Goal: Task Accomplishment & Management: Manage account settings

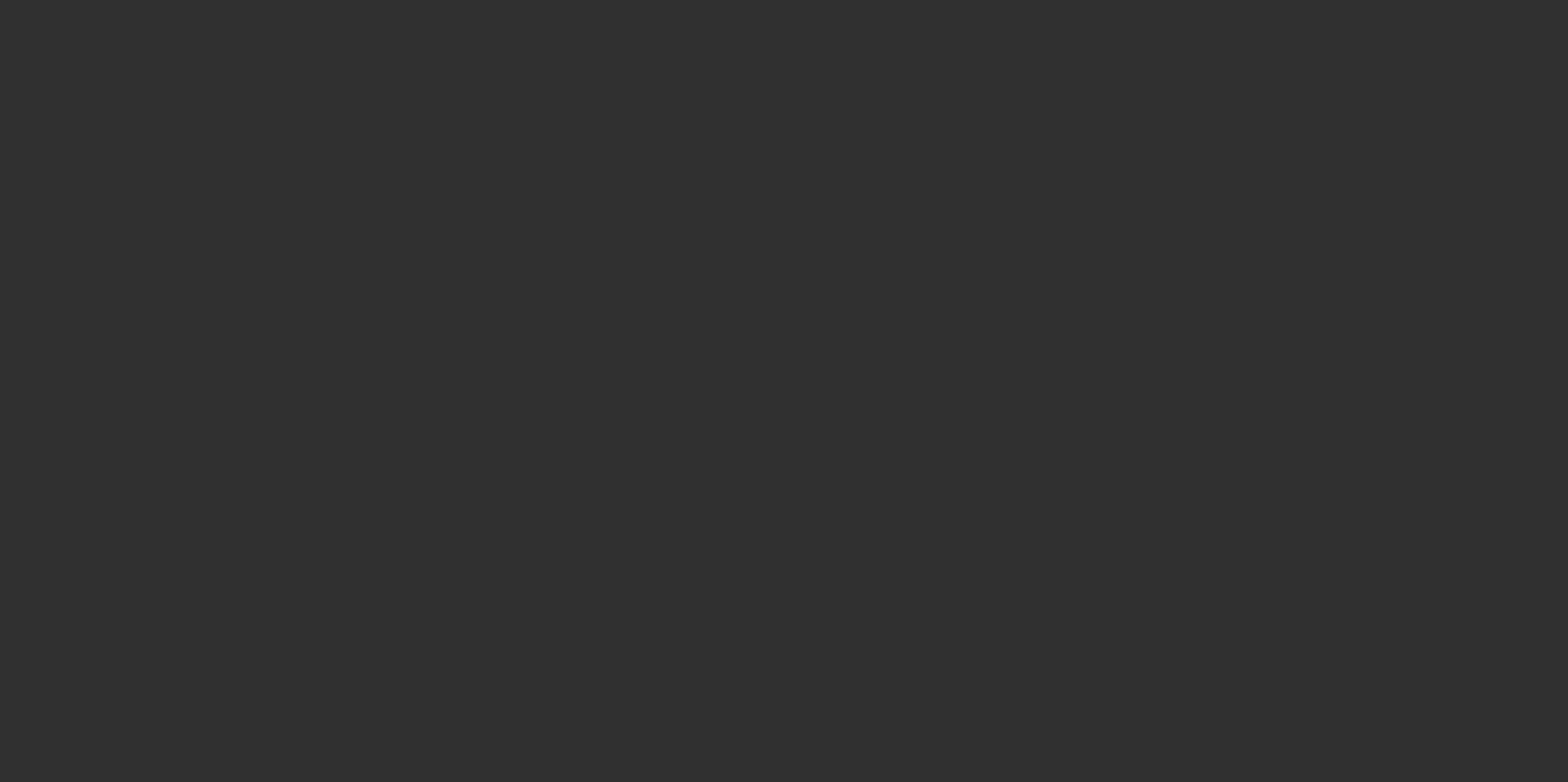
select select "10"
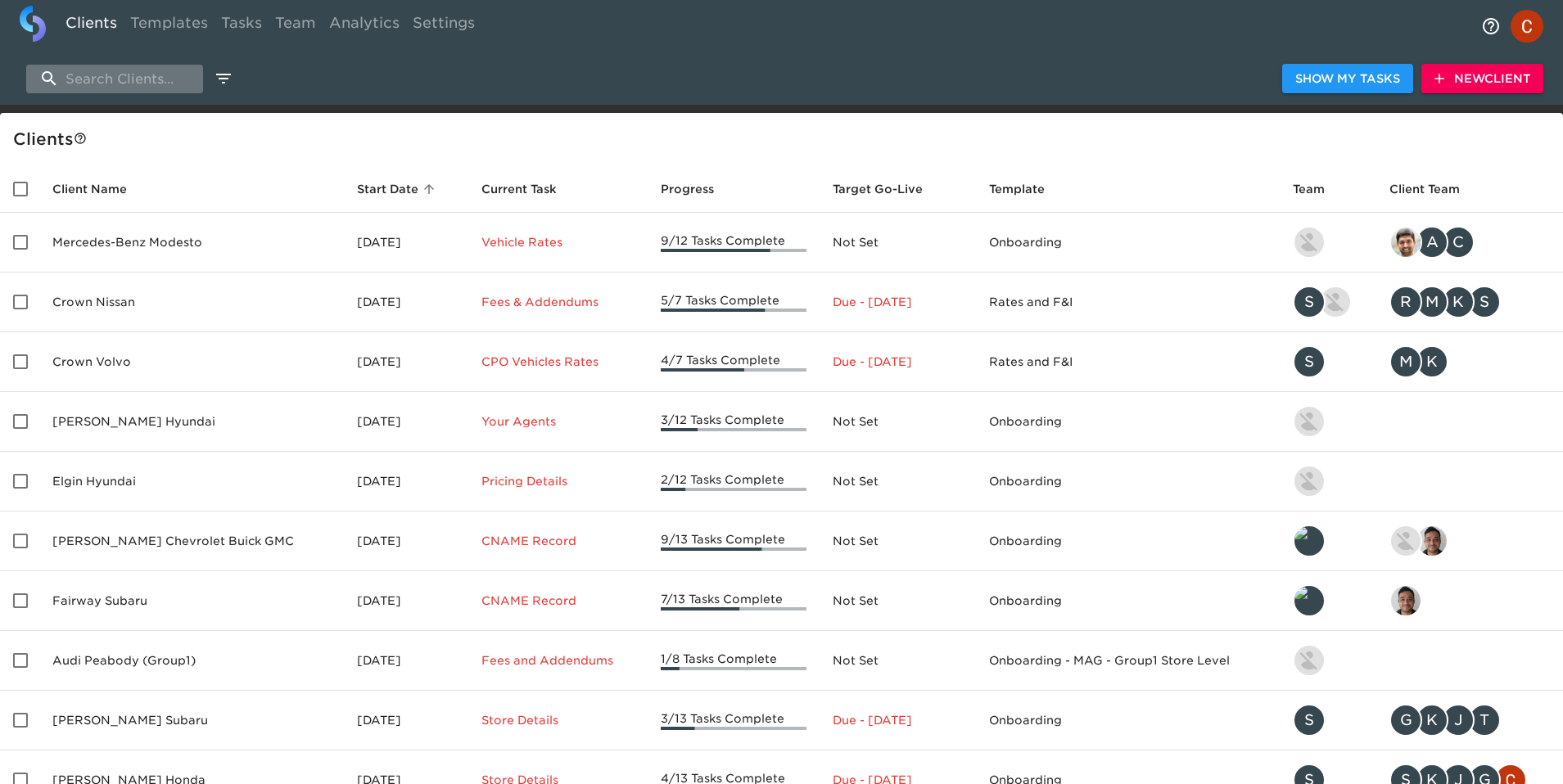
click at [107, 80] on input "search" at bounding box center [115, 79] width 177 height 29
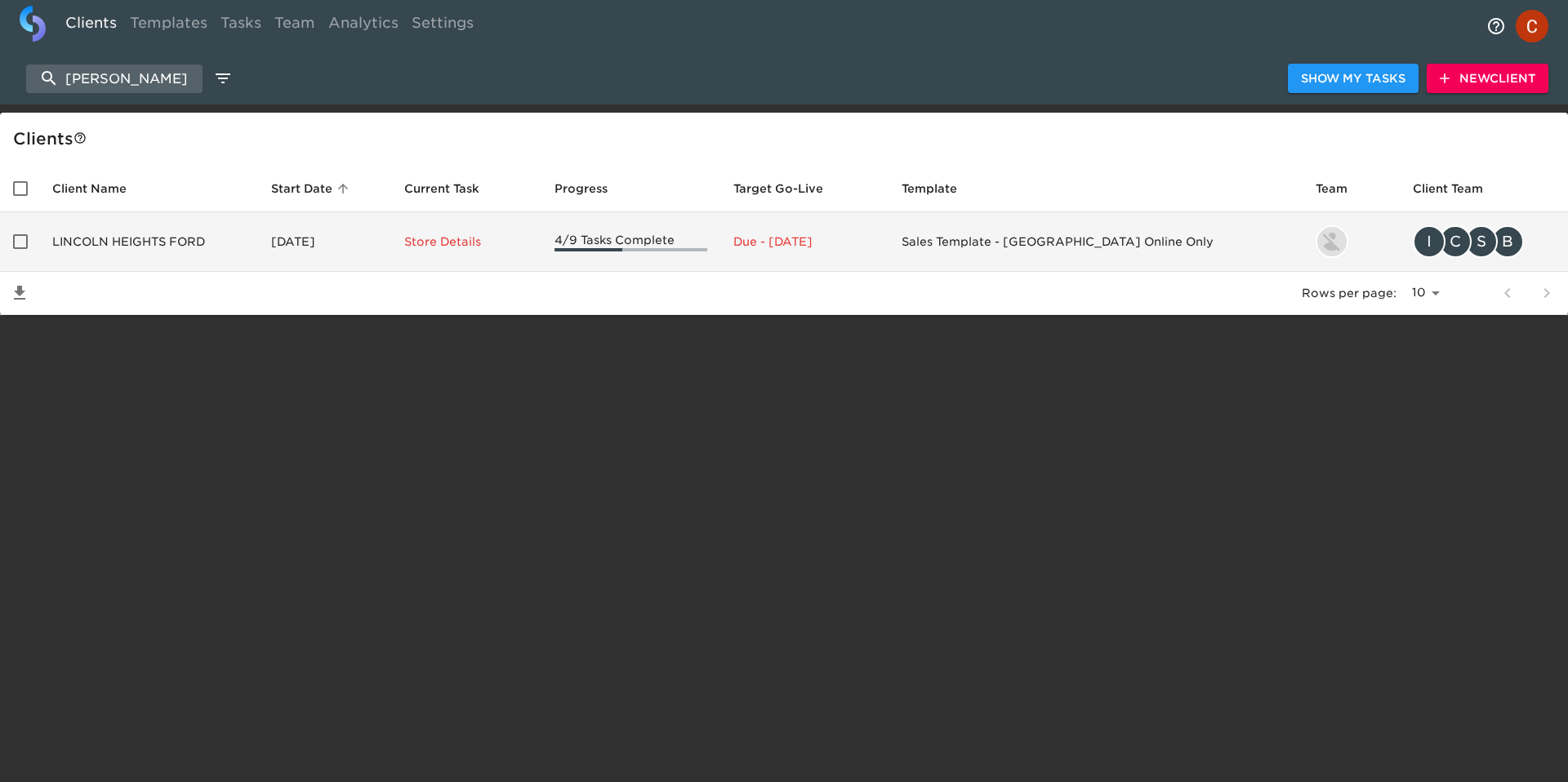
type input "[PERSON_NAME]"
click at [148, 258] on td "LINCOLN HEIGHTS FORD" at bounding box center [149, 242] width 219 height 60
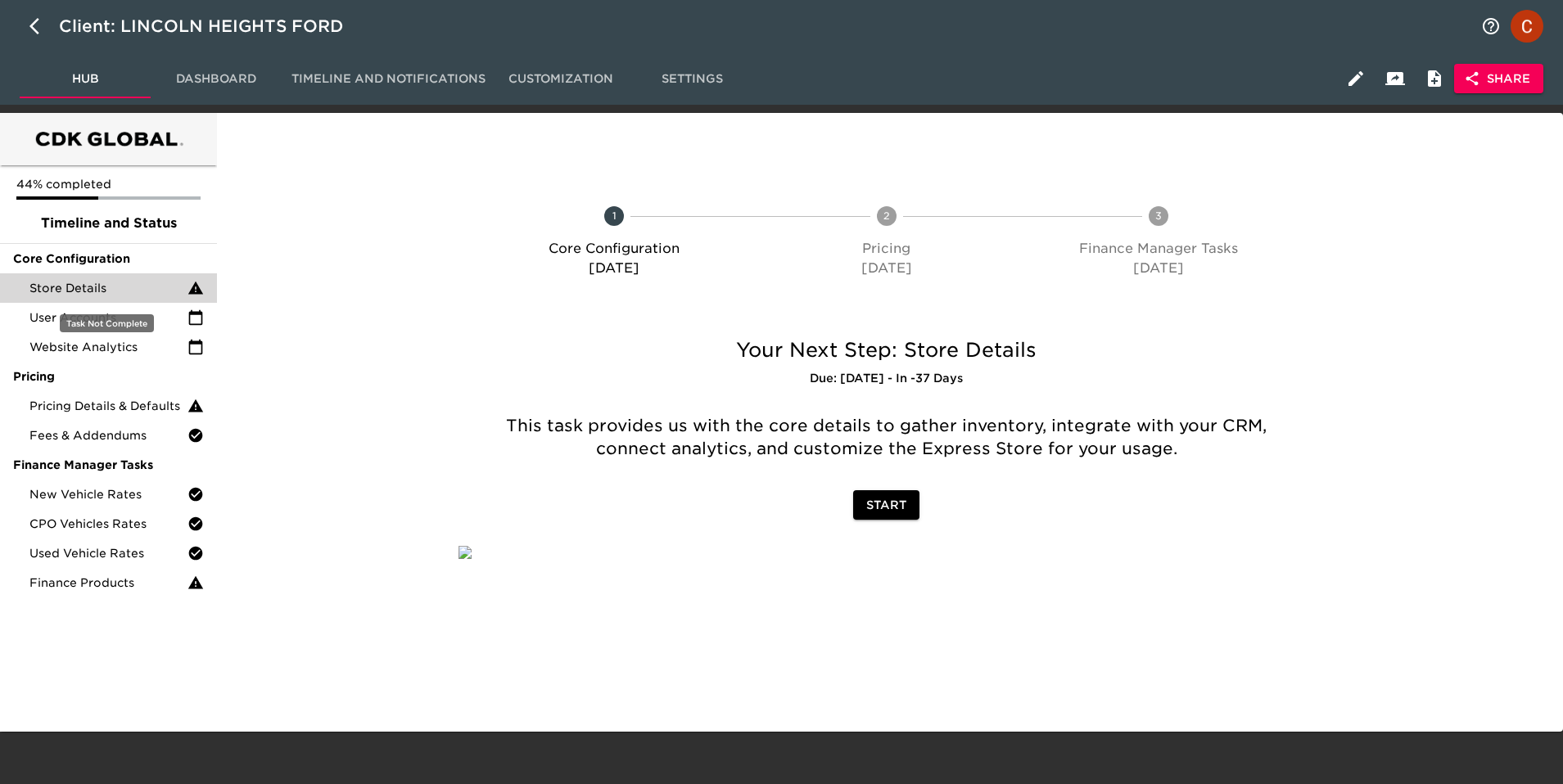
click at [133, 292] on span "Store Details" at bounding box center [109, 288] width 158 height 16
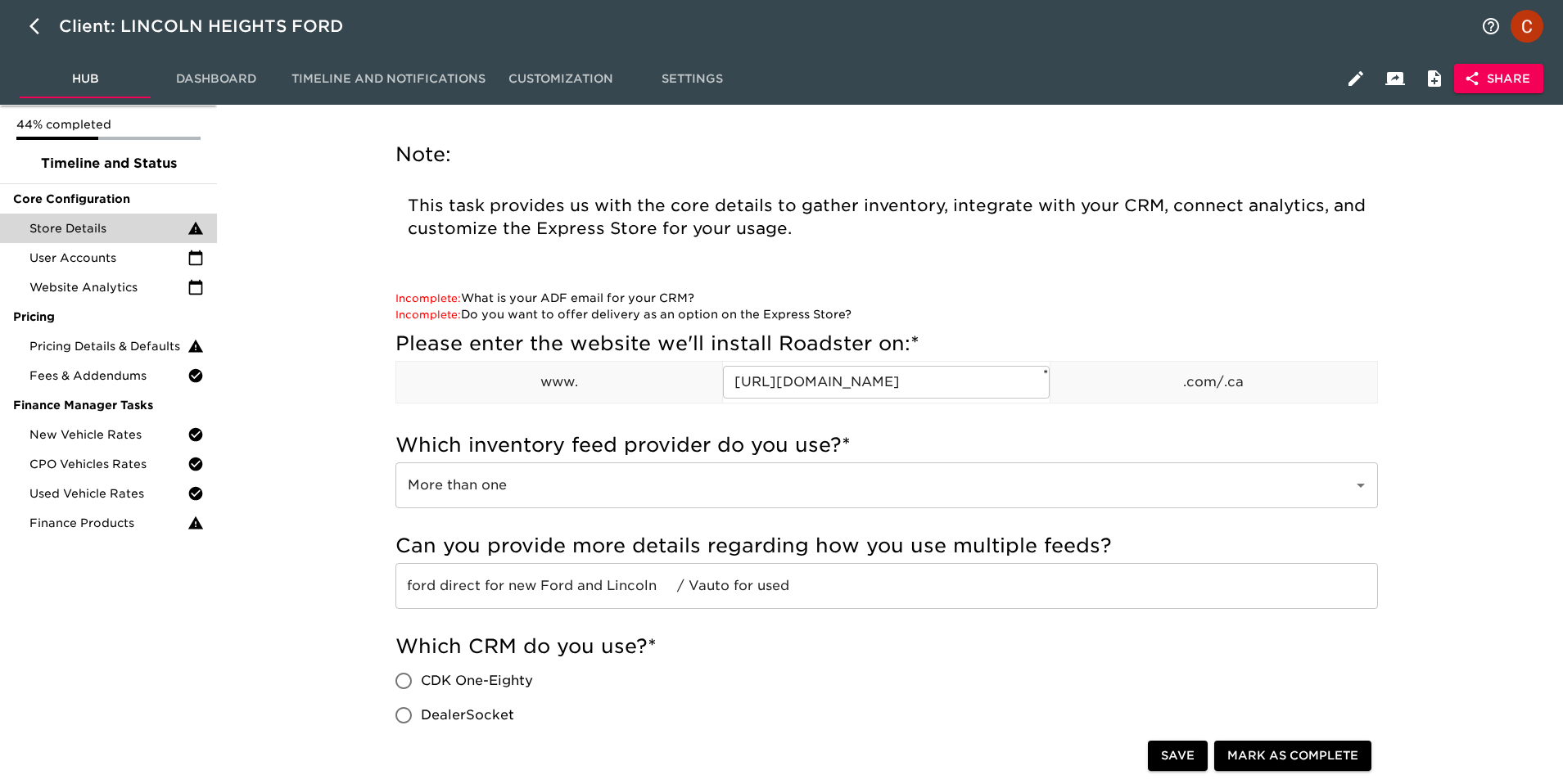
scroll to position [58, 0]
click at [1479, 76] on icon "button" at bounding box center [1472, 78] width 16 height 16
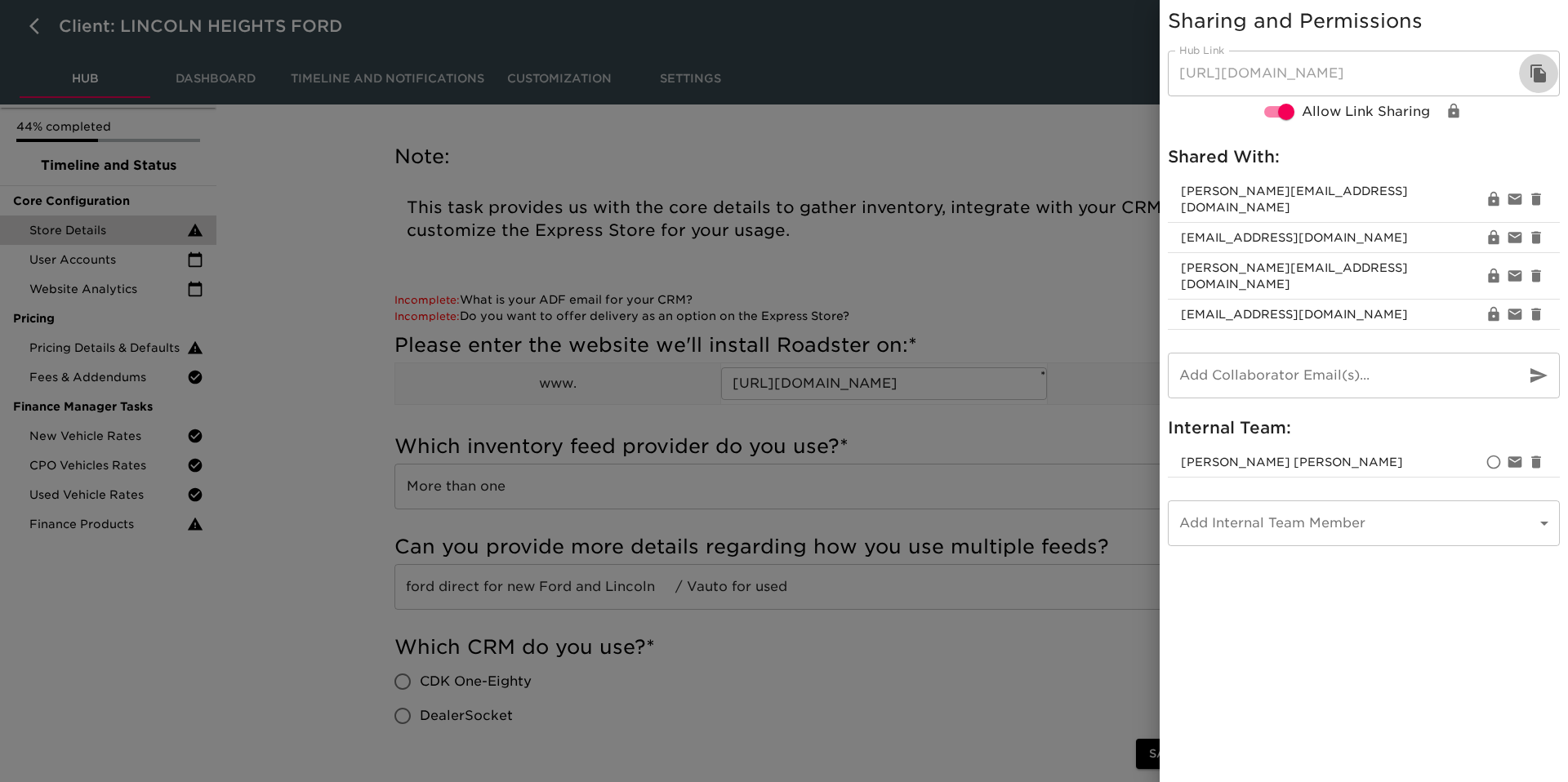
click at [1534, 68] on icon "button" at bounding box center [1538, 74] width 16 height 18
click at [994, 147] on div at bounding box center [784, 391] width 1568 height 782
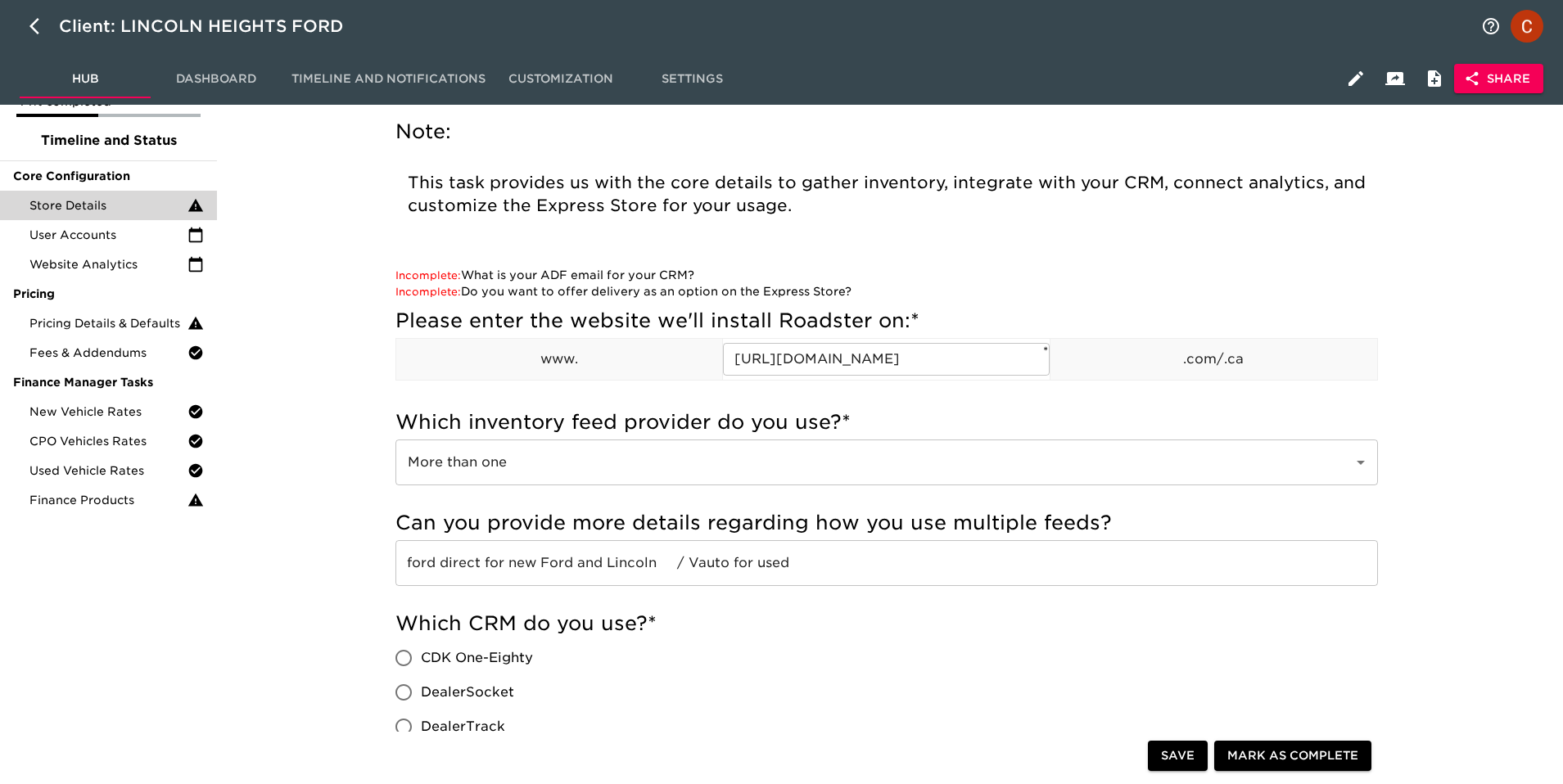
scroll to position [77, 0]
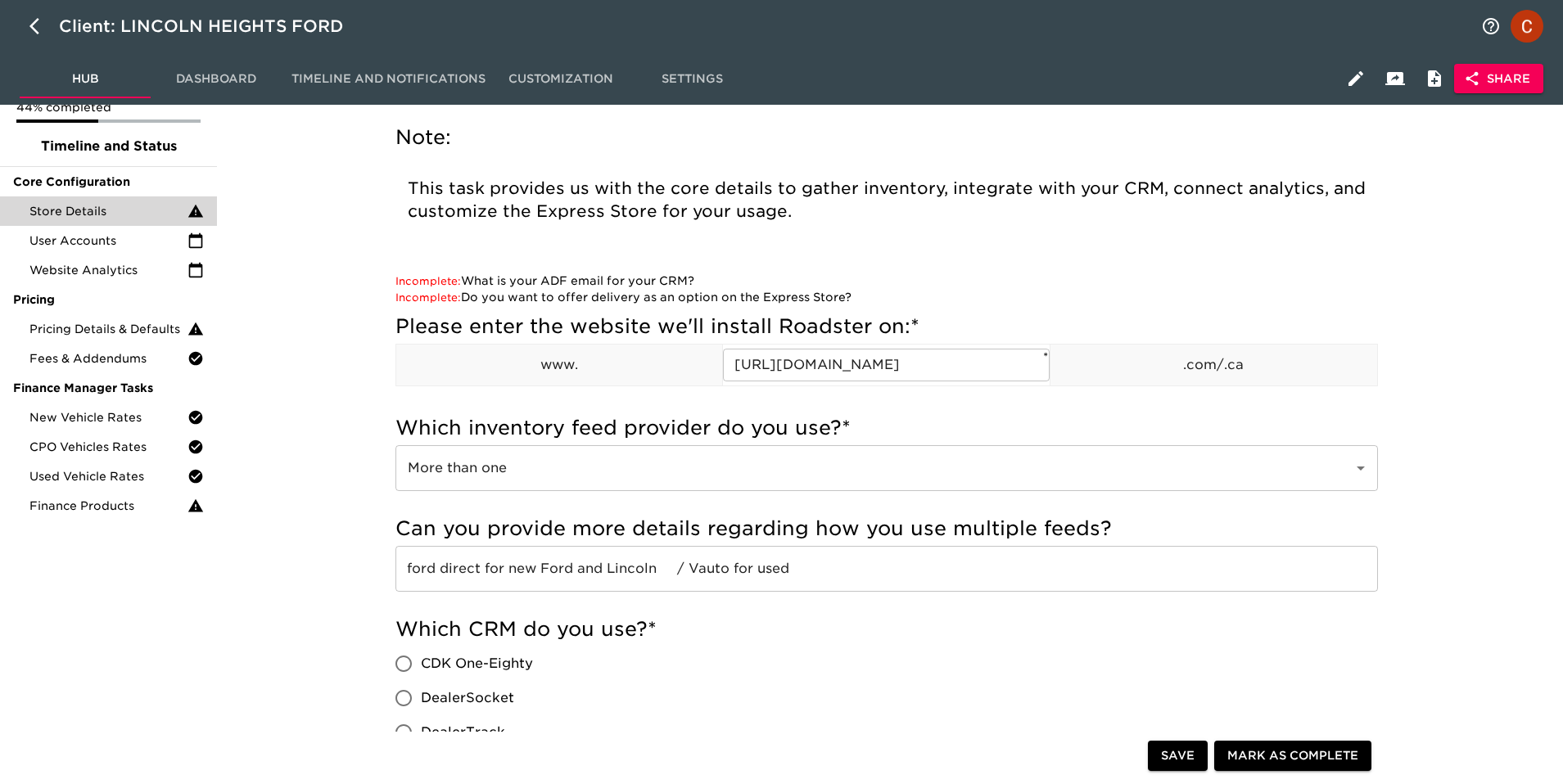
click at [691, 82] on span "Settings" at bounding box center [691, 78] width 111 height 21
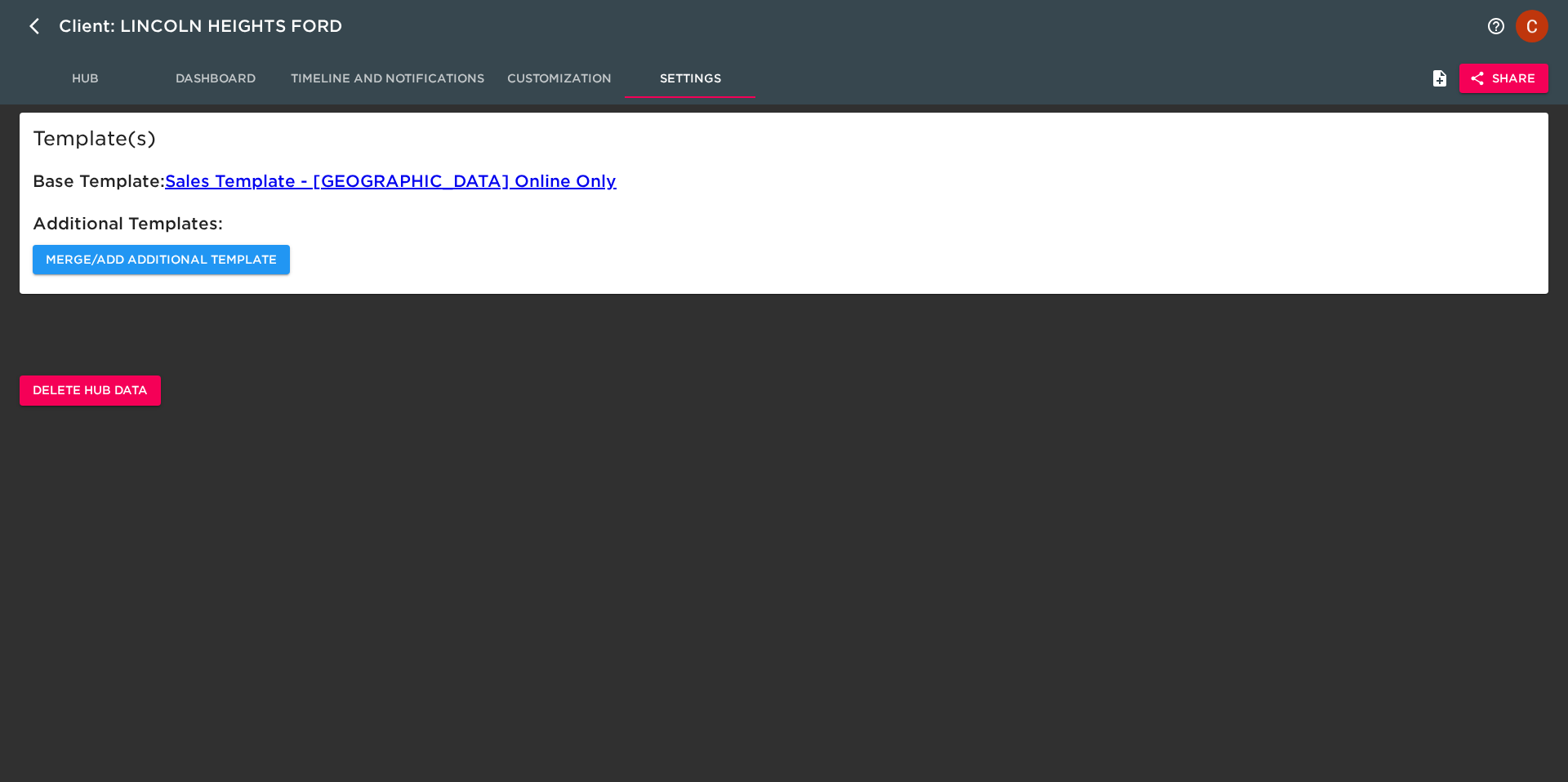
click at [200, 70] on span "Dashboard" at bounding box center [215, 78] width 111 height 21
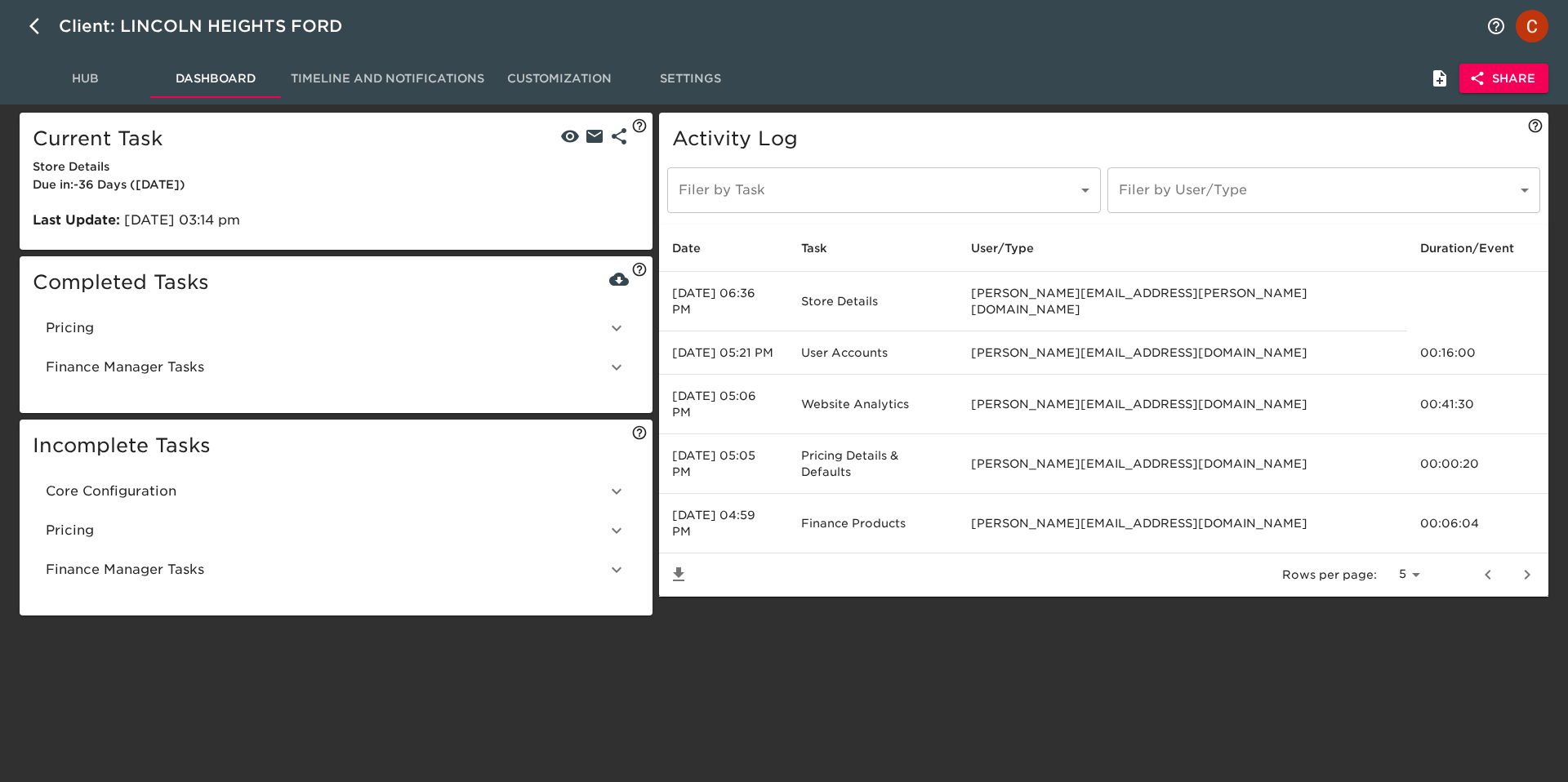
click at [77, 77] on span "Hub" at bounding box center [85, 78] width 111 height 21
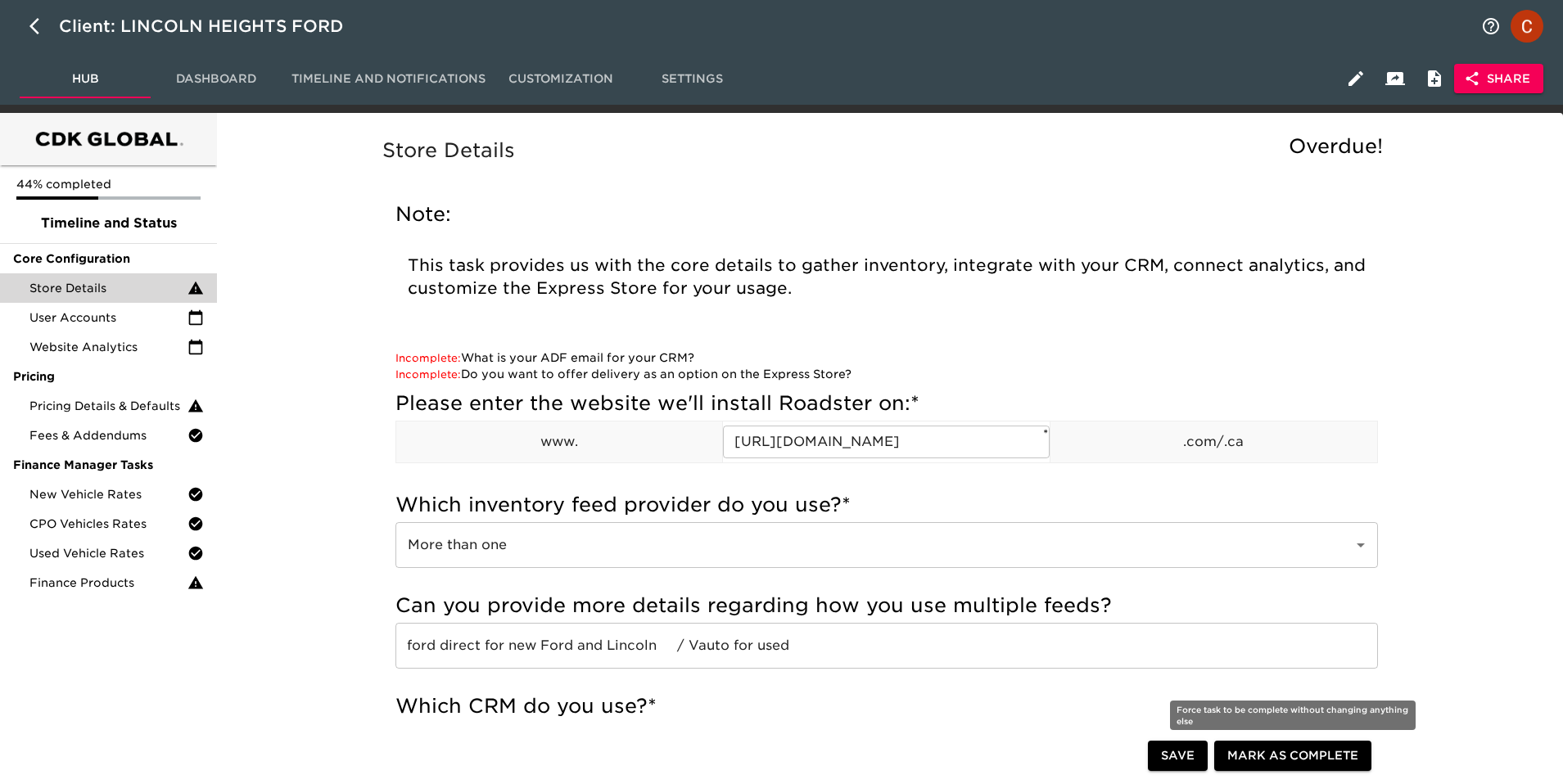
click at [1322, 763] on span "Mark as Complete" at bounding box center [1293, 756] width 131 height 21
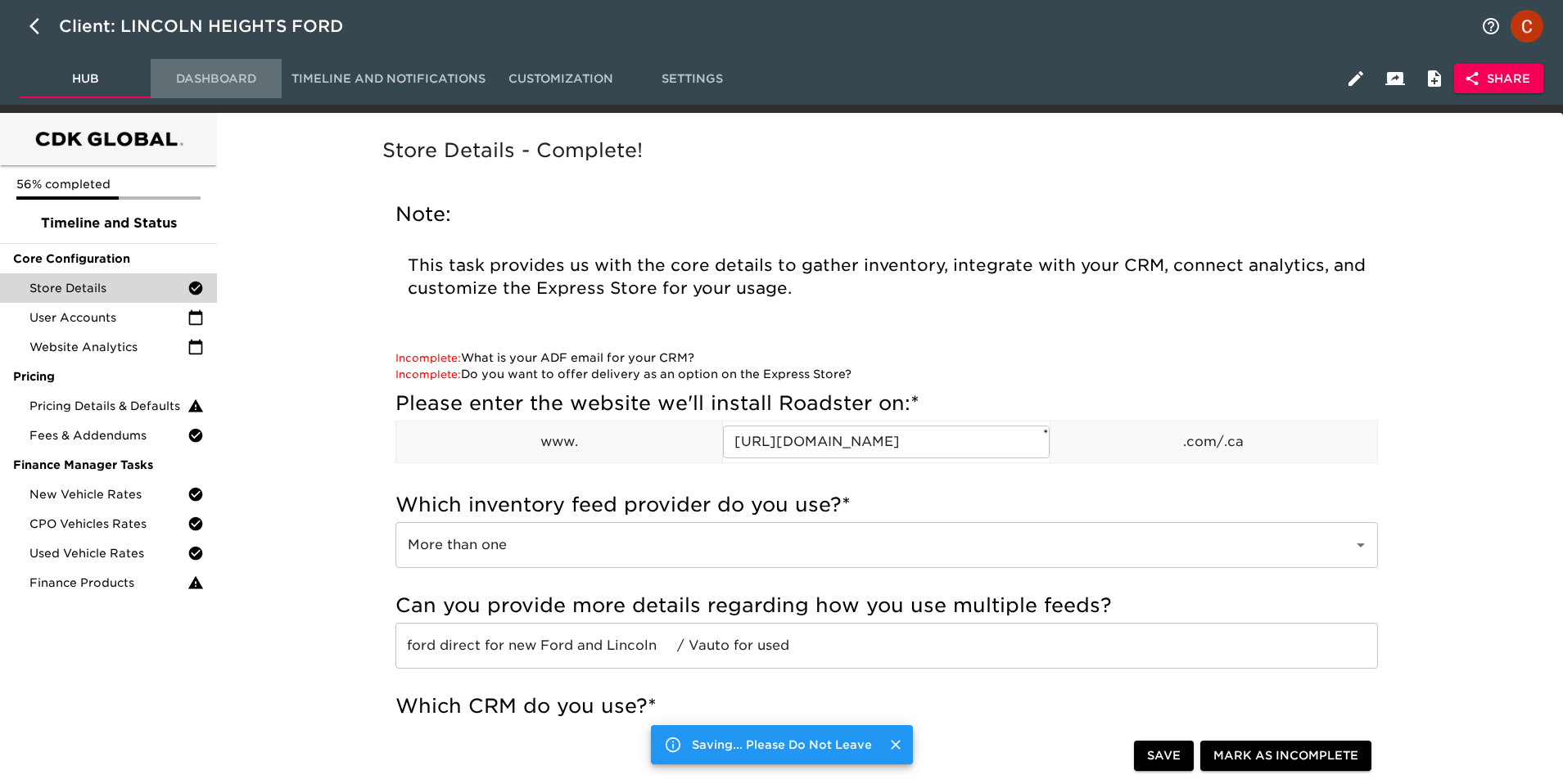
click at [202, 72] on span "Dashboard" at bounding box center [216, 78] width 111 height 21
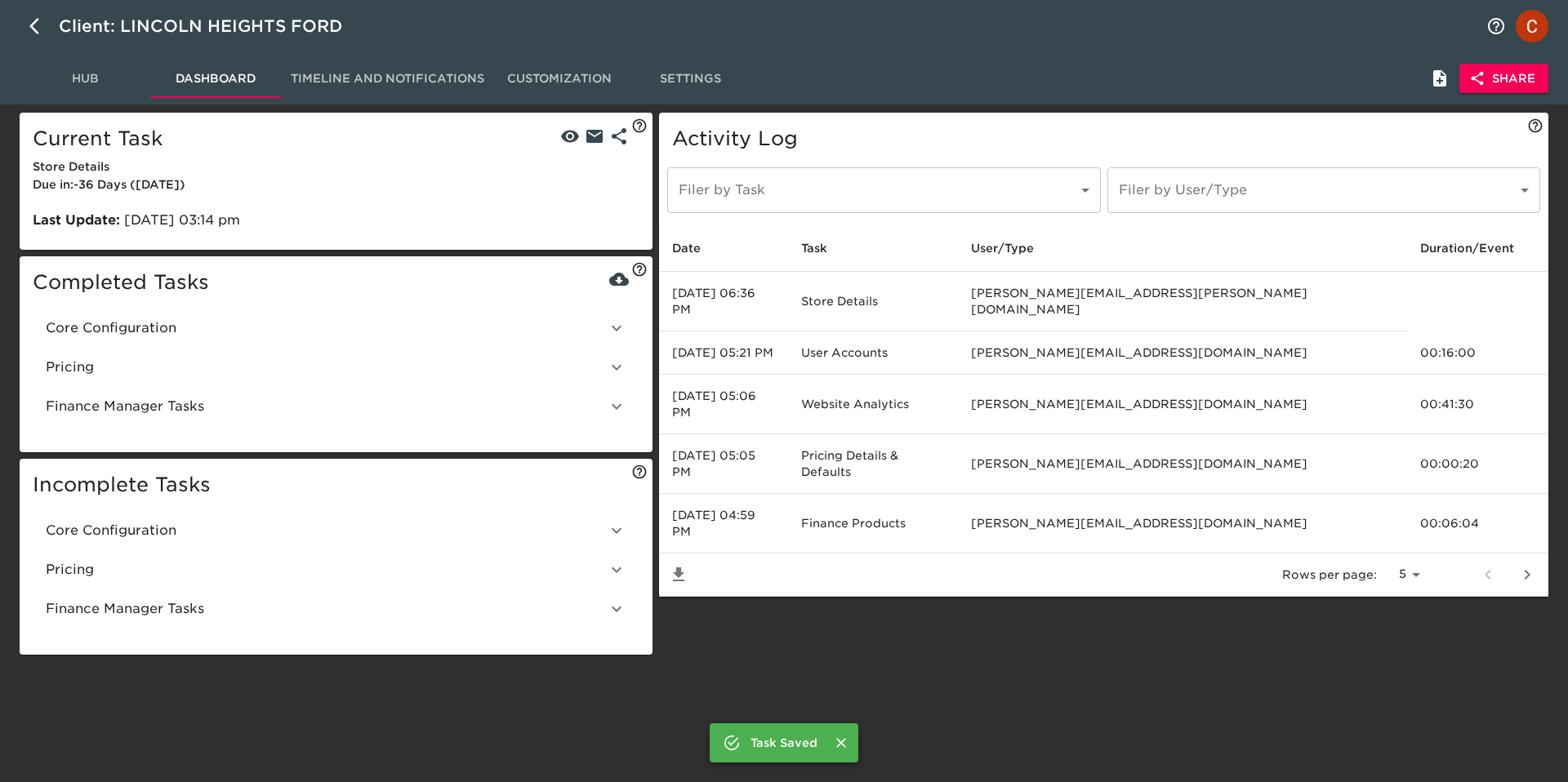
click at [286, 326] on span "Core Configuration" at bounding box center [326, 329] width 561 height 20
click at [67, 67] on button "Hub" at bounding box center [85, 79] width 131 height 39
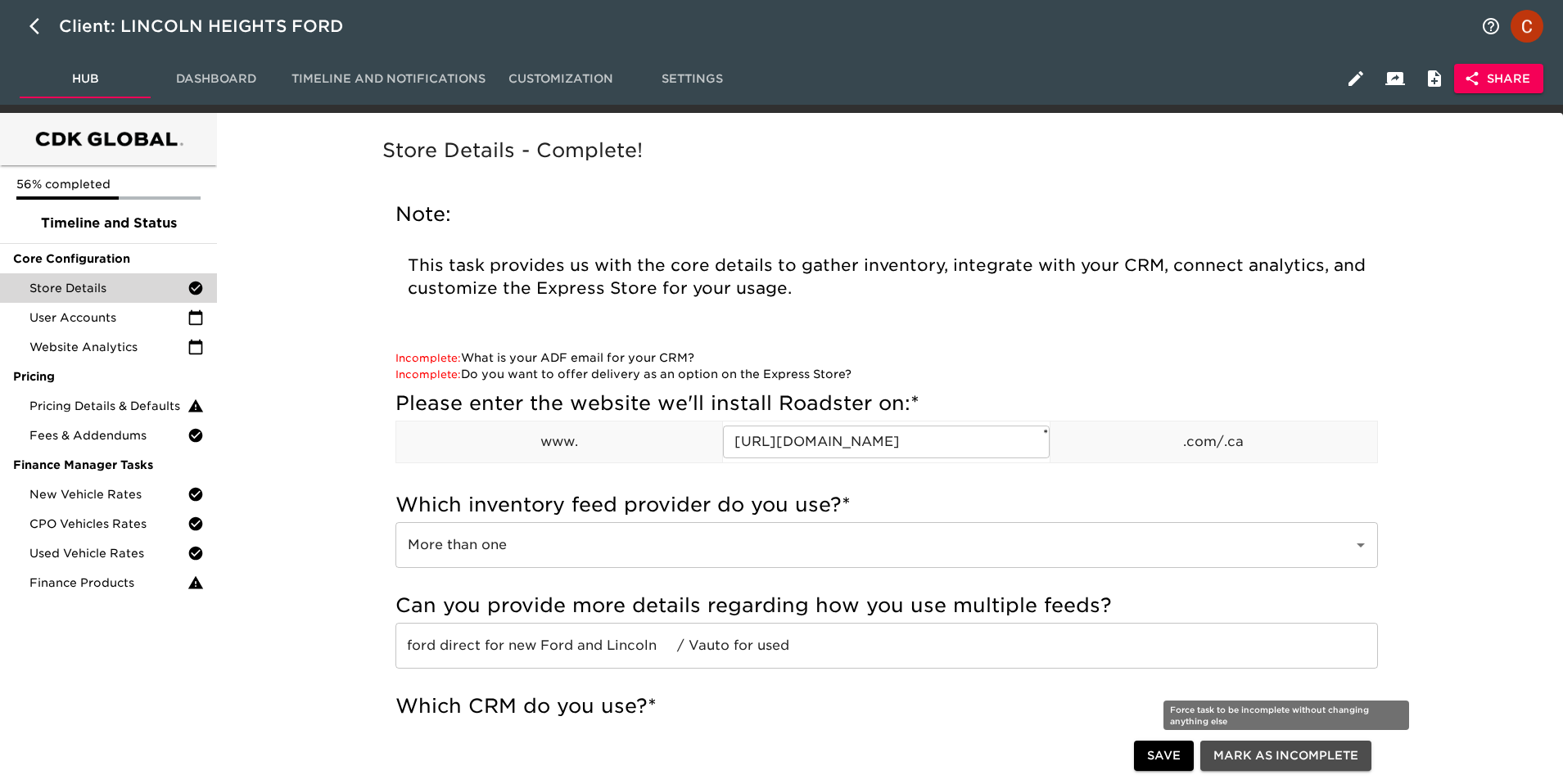
click at [1272, 749] on span "Mark as Incomplete" at bounding box center [1286, 756] width 145 height 21
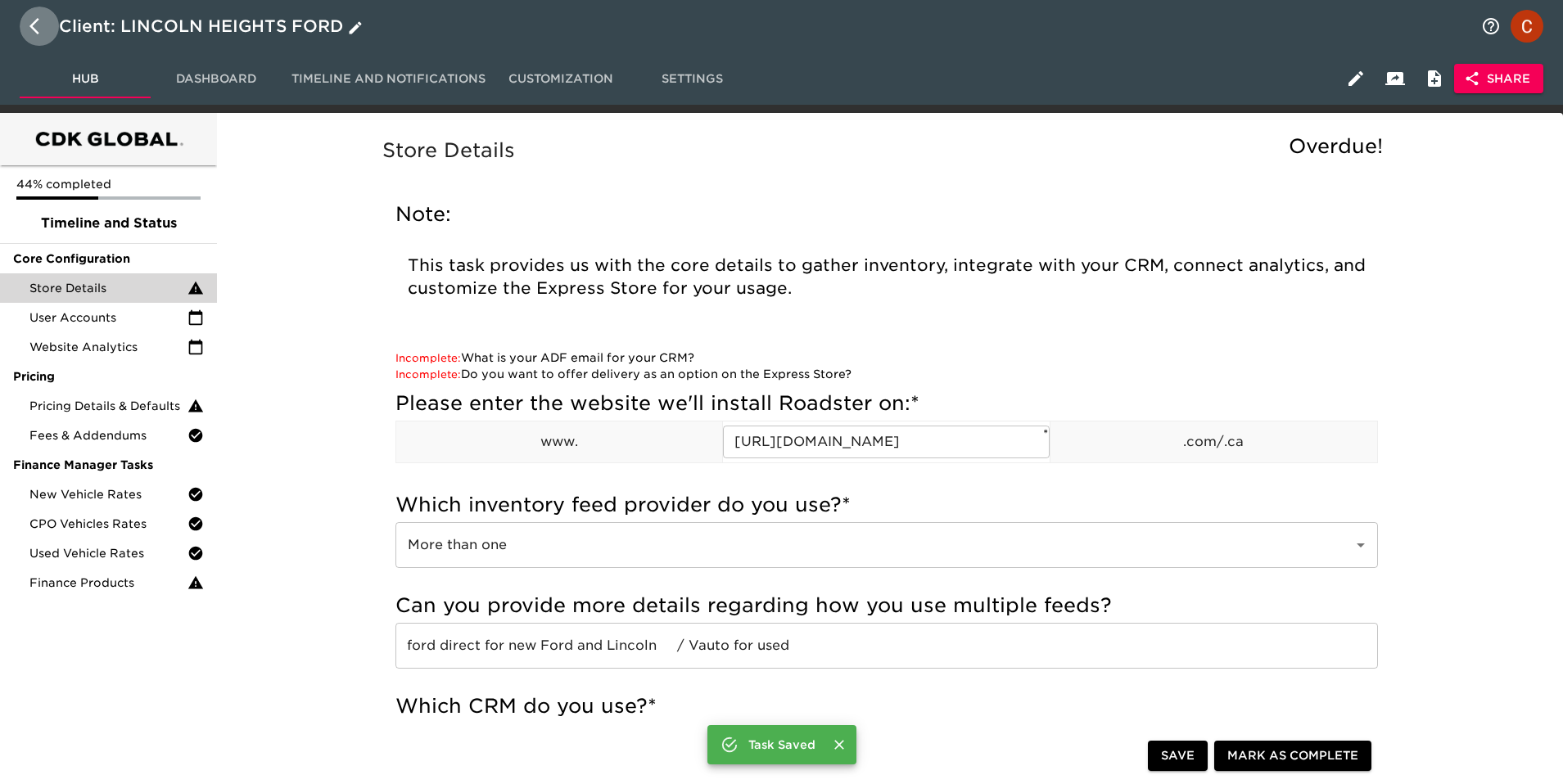
click at [44, 26] on icon "button" at bounding box center [40, 26] width 20 height 20
select select "10"
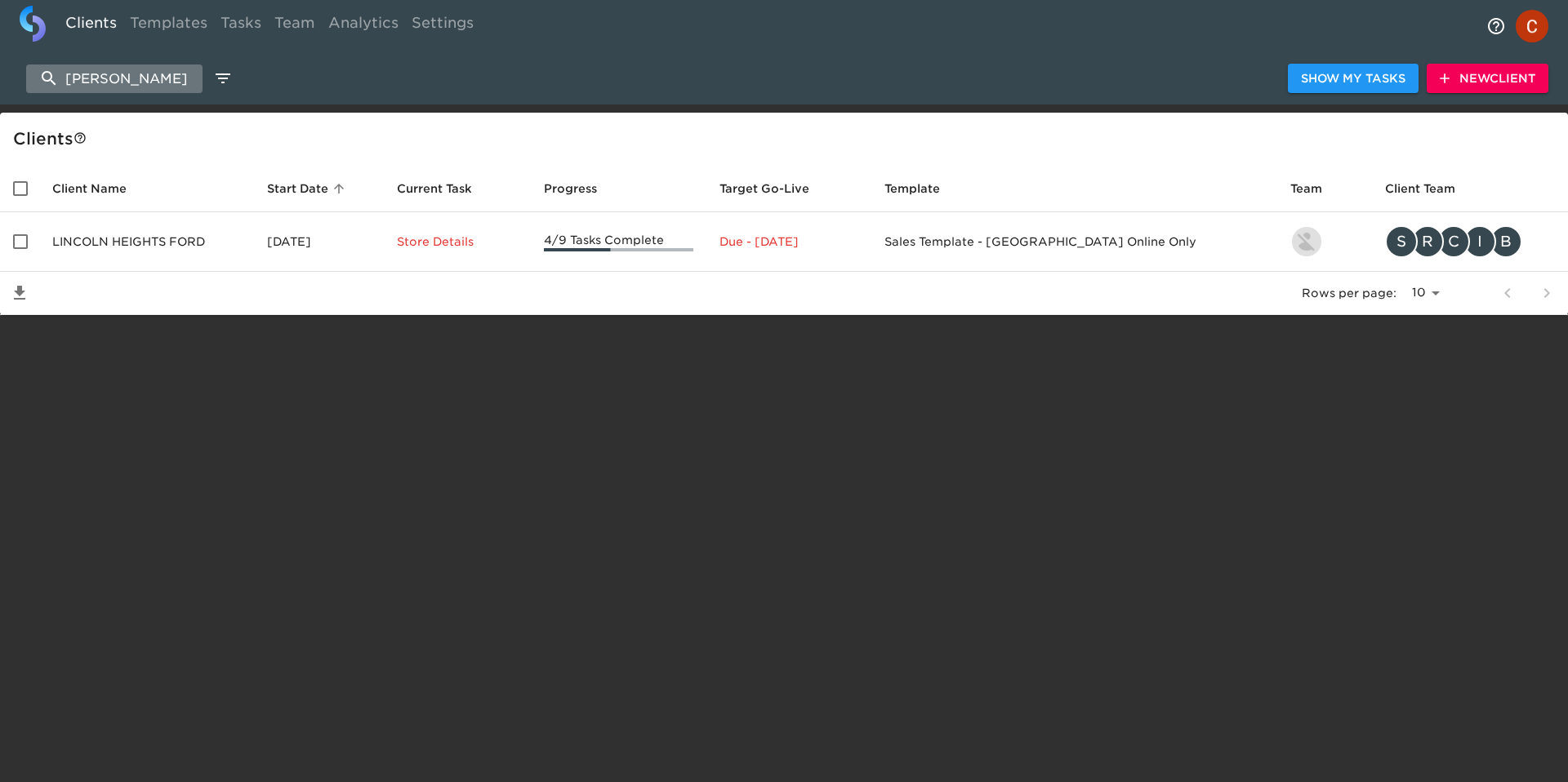
click at [155, 74] on input "[PERSON_NAME]" at bounding box center [114, 79] width 177 height 29
